Goal: Navigation & Orientation: Find specific page/section

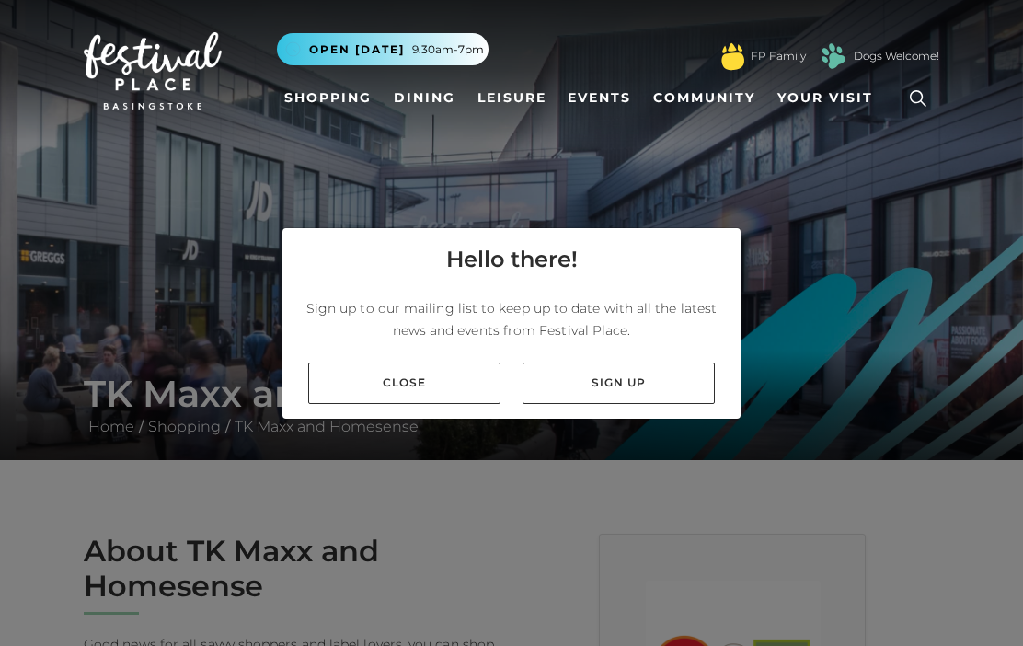
click at [454, 404] on div "Close Sign up" at bounding box center [511, 383] width 458 height 71
click at [464, 377] on link "Close" at bounding box center [404, 382] width 192 height 41
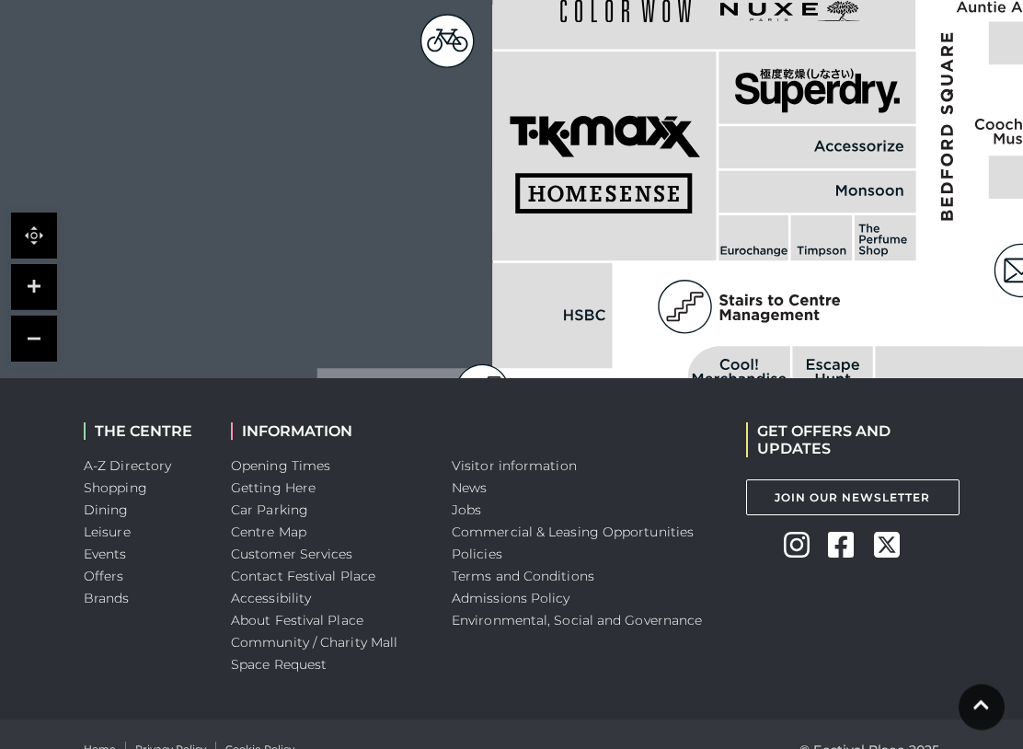
scroll to position [1599, 0]
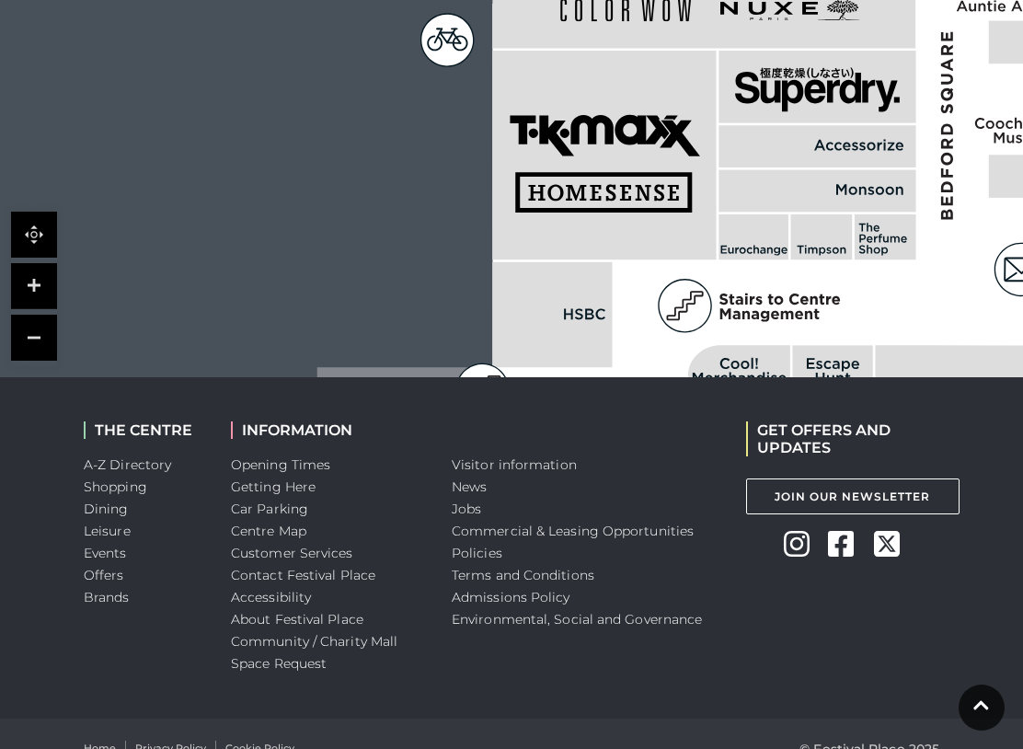
click at [117, 589] on link "Brands" at bounding box center [107, 597] width 46 height 17
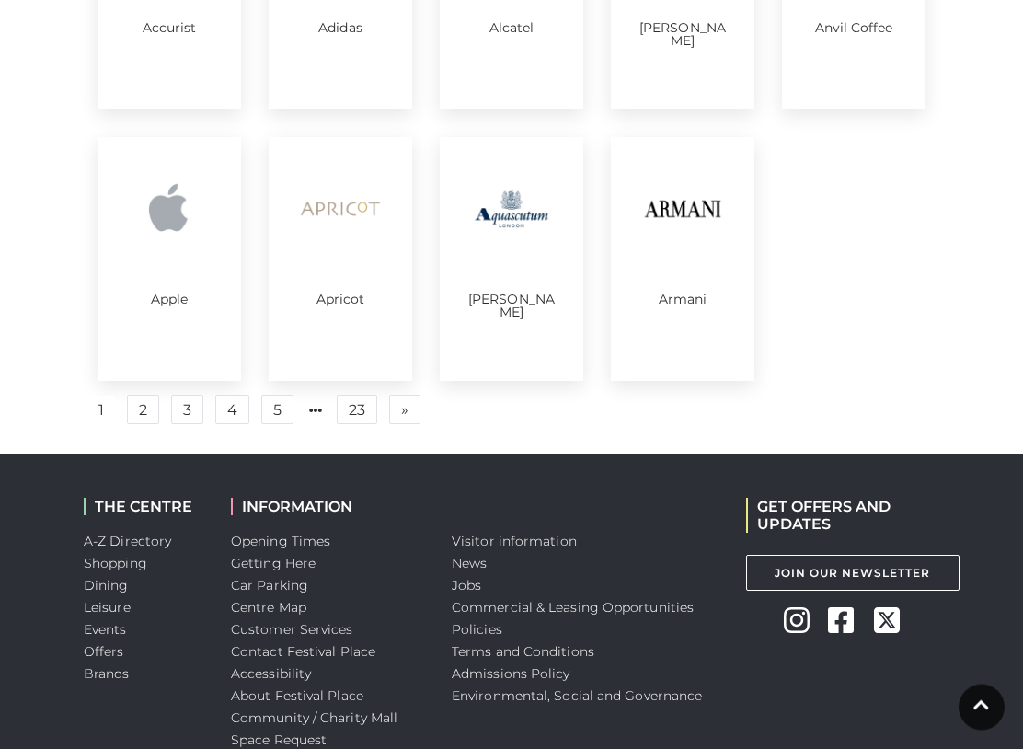
scroll to position [1039, 0]
click at [144, 415] on link "2" at bounding box center [143, 409] width 32 height 29
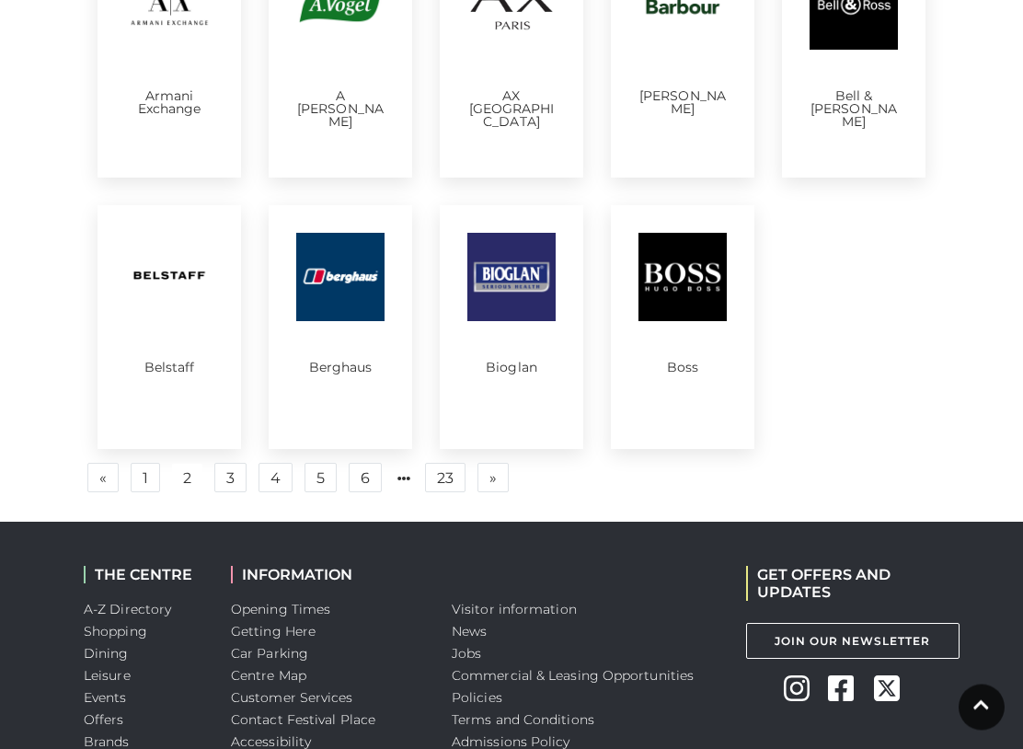
scroll to position [974, 0]
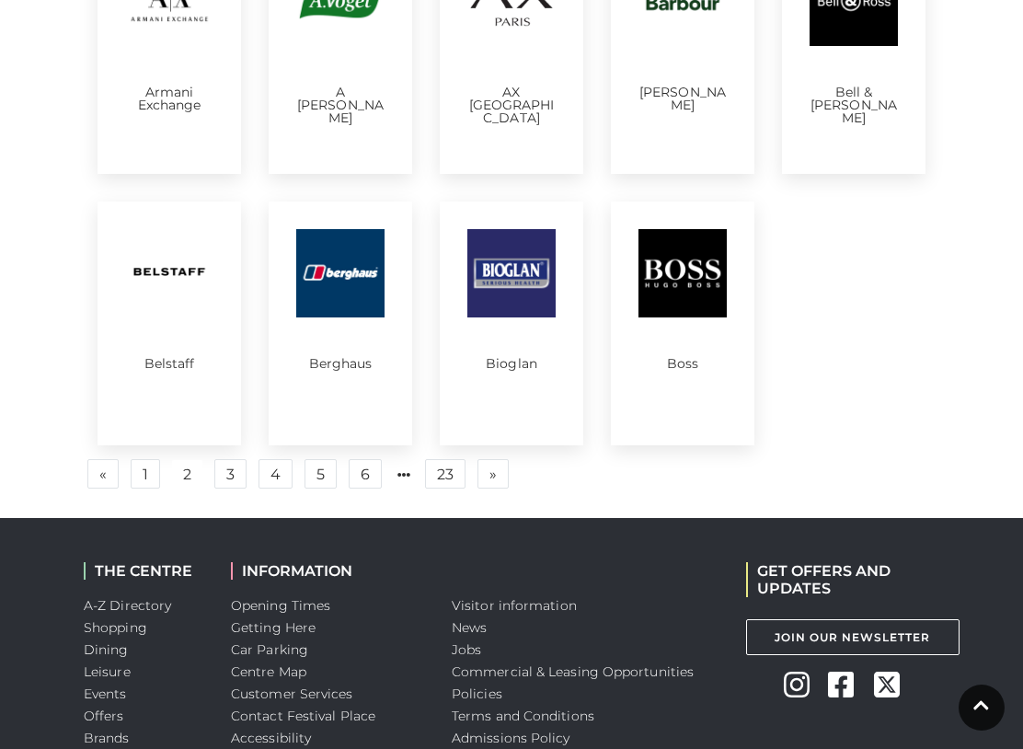
click at [193, 483] on link "2" at bounding box center [187, 474] width 30 height 29
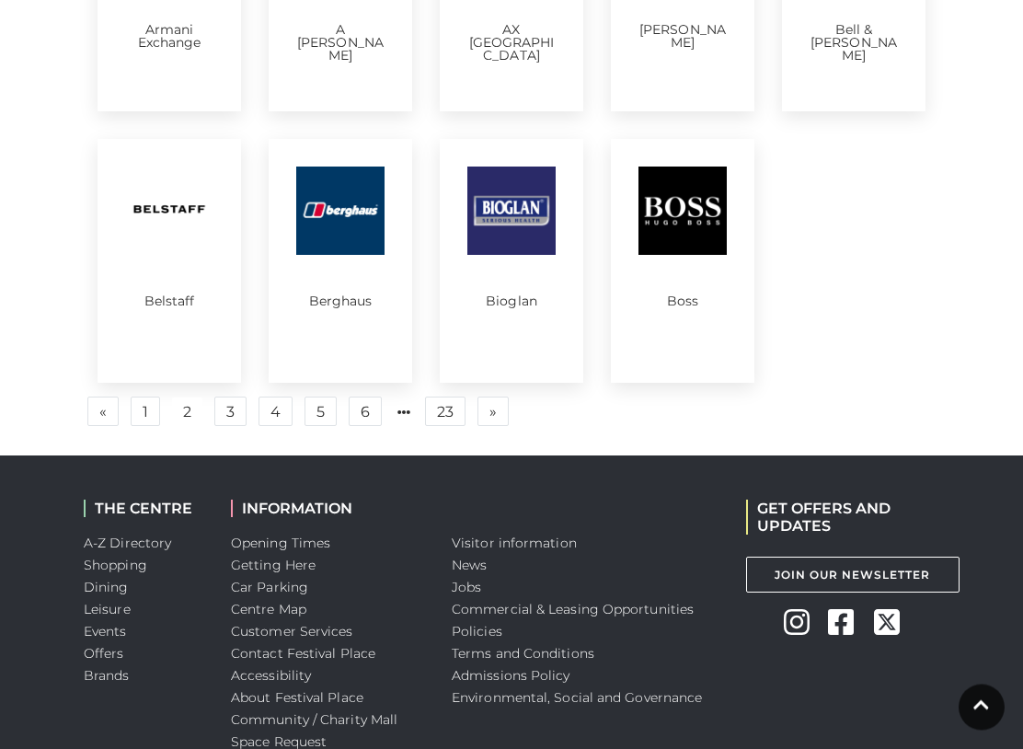
scroll to position [1051, 0]
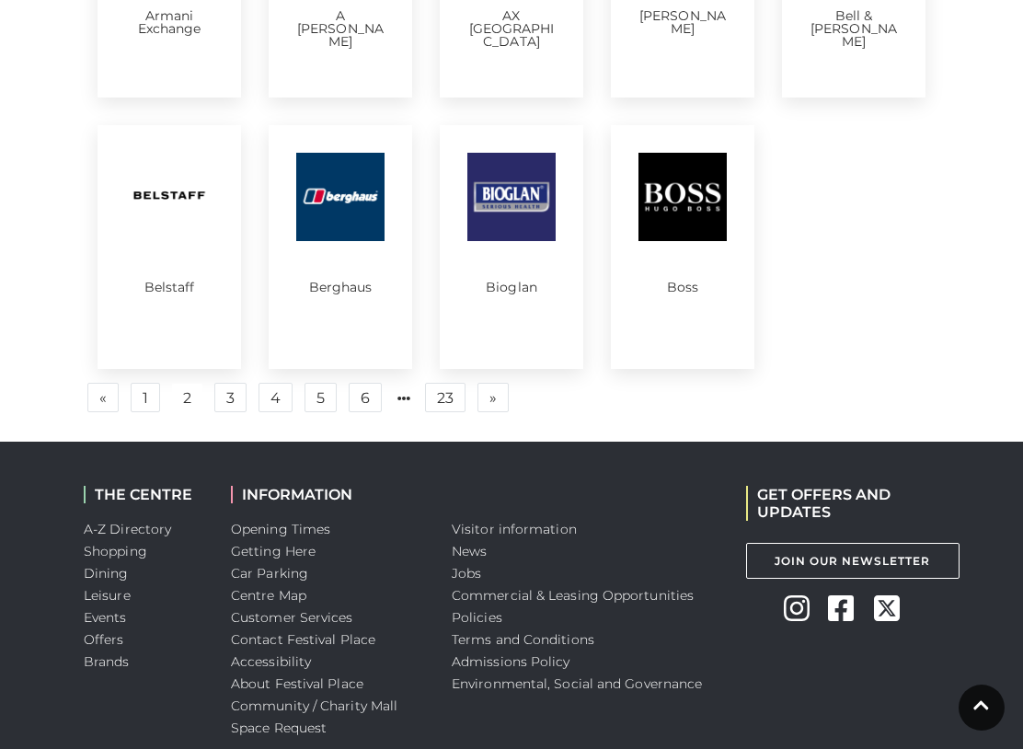
click at [242, 409] on link "3" at bounding box center [230, 397] width 32 height 29
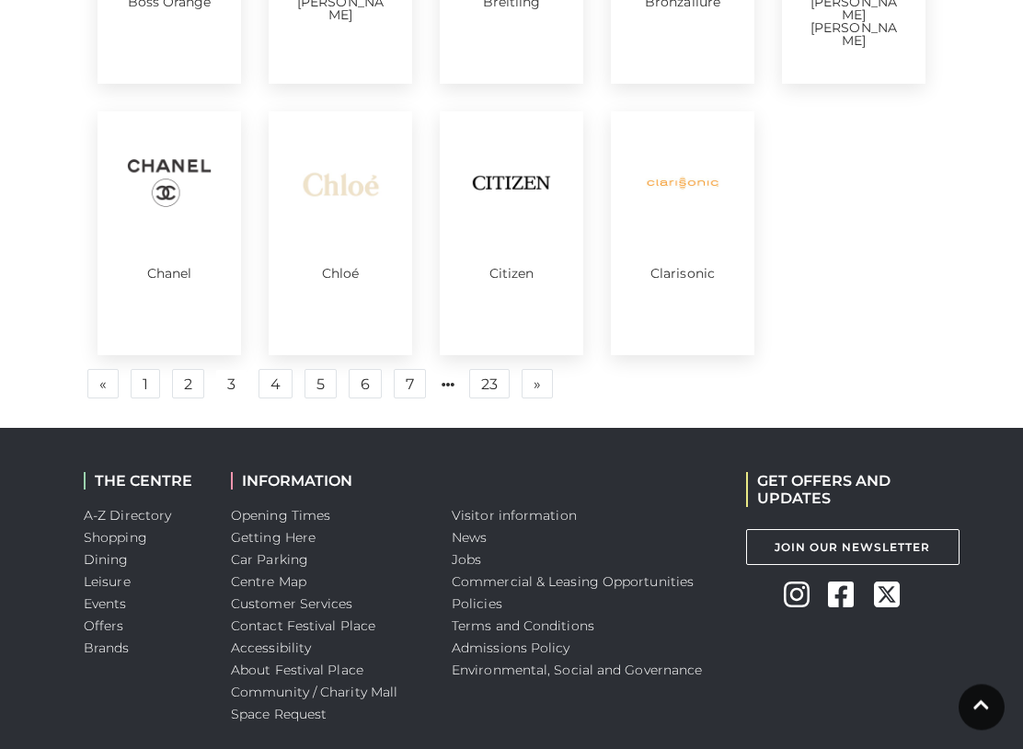
scroll to position [1064, 0]
click at [284, 396] on link "4" at bounding box center [276, 383] width 34 height 29
